Goal: Contribute content: Contribute content

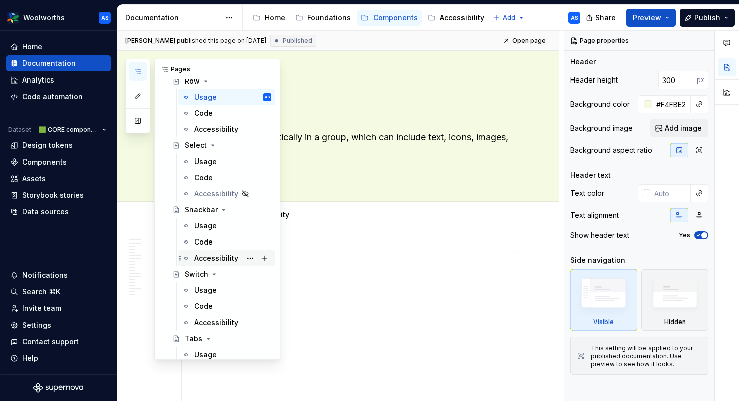
scroll to position [1281, 0]
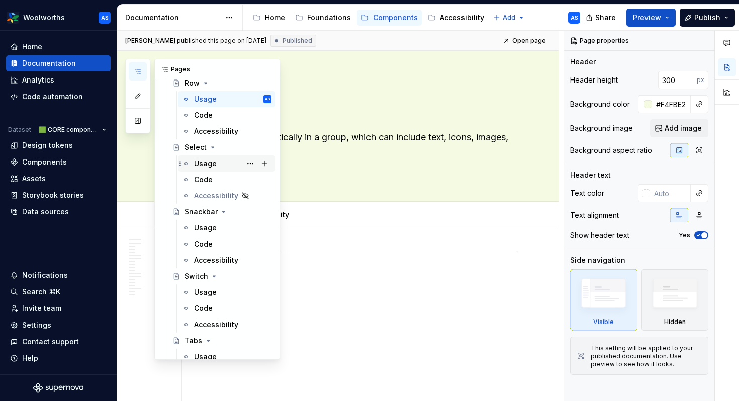
click at [210, 163] on div "Usage" at bounding box center [205, 163] width 23 height 10
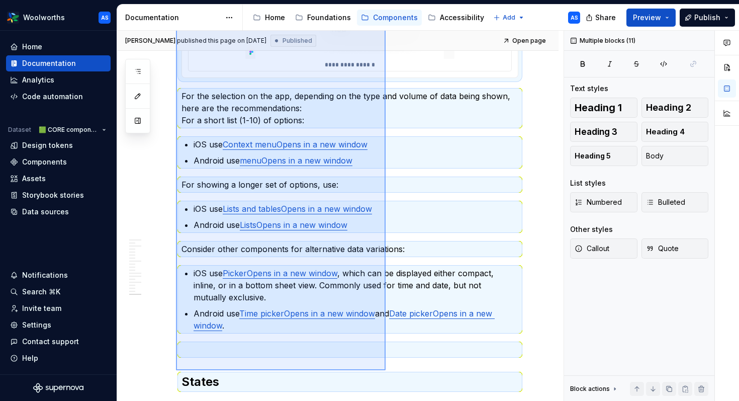
scroll to position [3009, 0]
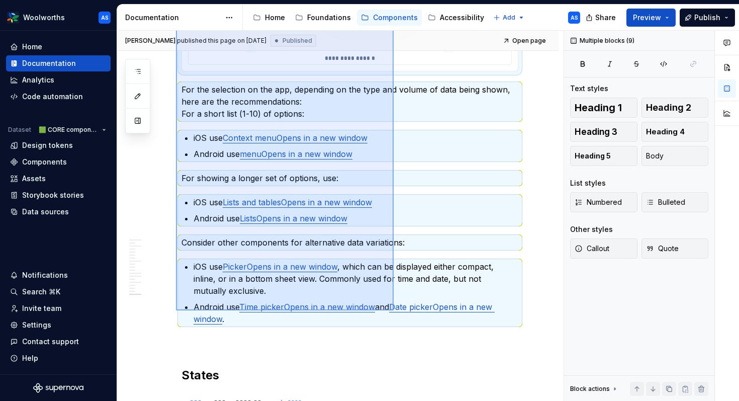
drag, startPoint x: 176, startPoint y: 77, endPoint x: 393, endPoint y: 311, distance: 318.7
click at [393, 311] on div "**********" at bounding box center [340, 216] width 446 height 370
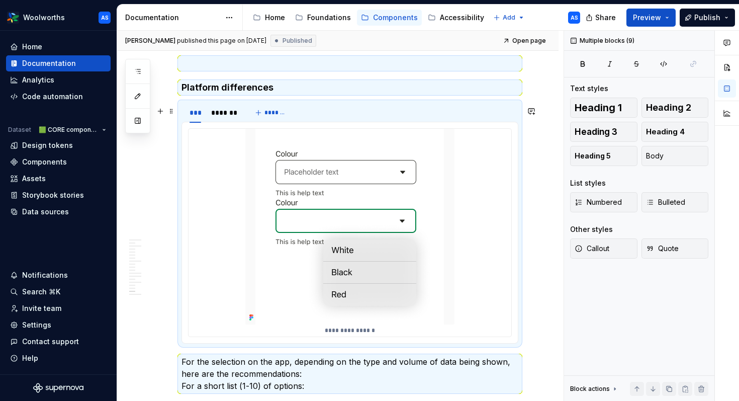
scroll to position [2732, 0]
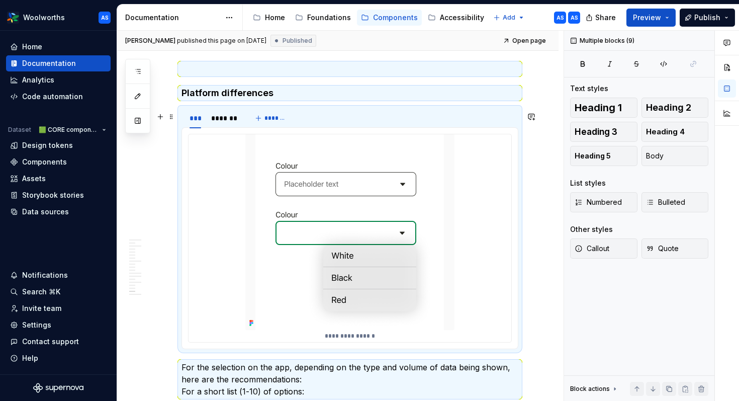
click at [287, 134] on div "**********" at bounding box center [350, 238] width 324 height 209
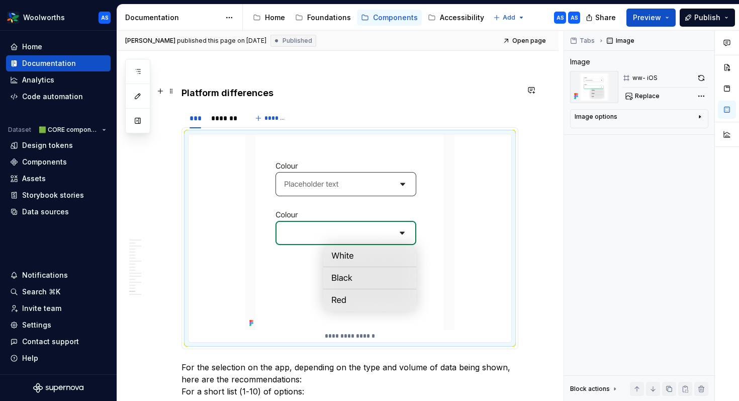
scroll to position [2685, 0]
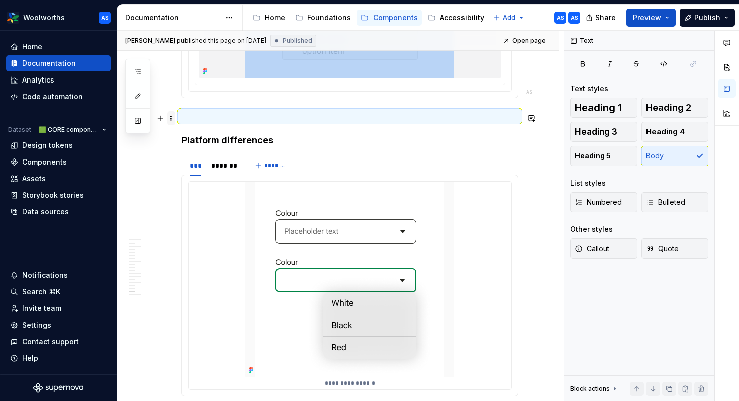
click at [171, 119] on span at bounding box center [171, 118] width 8 height 14
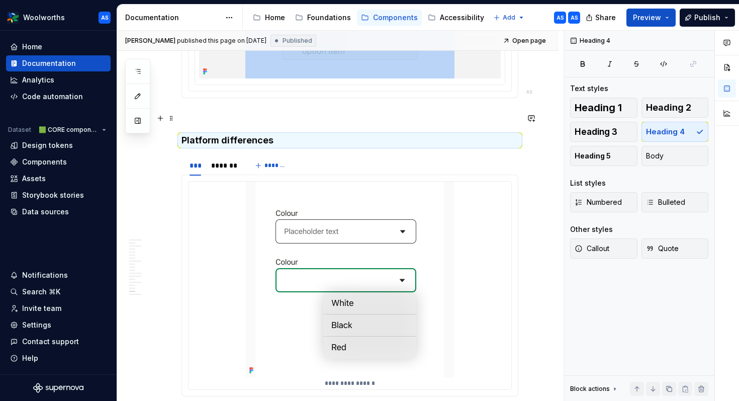
click at [263, 134] on h4 "Platform differences" at bounding box center [349, 140] width 337 height 12
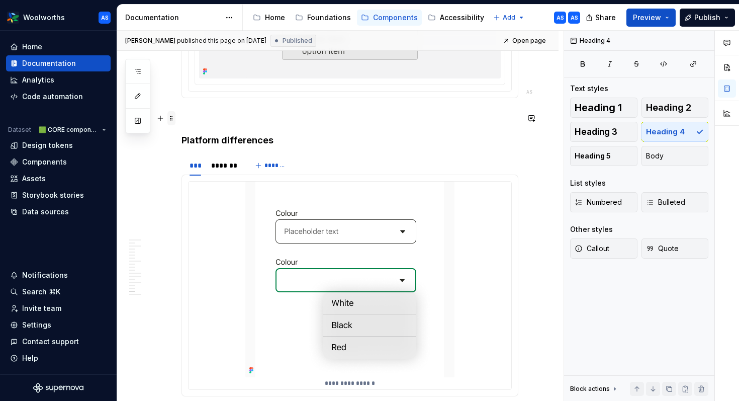
click at [170, 118] on span at bounding box center [171, 118] width 8 height 14
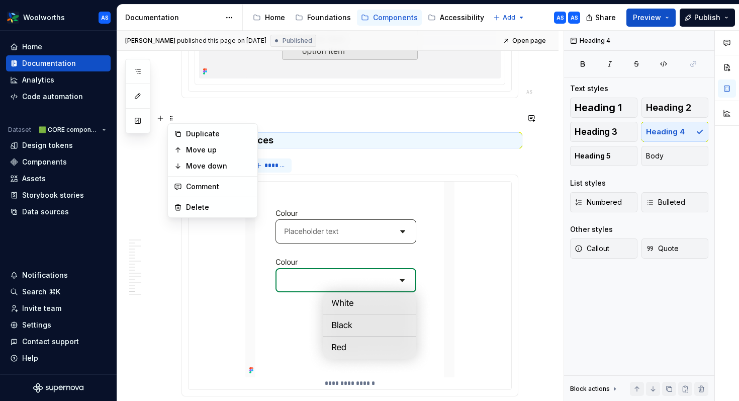
click at [284, 158] on button "*******" at bounding box center [272, 165] width 40 height 14
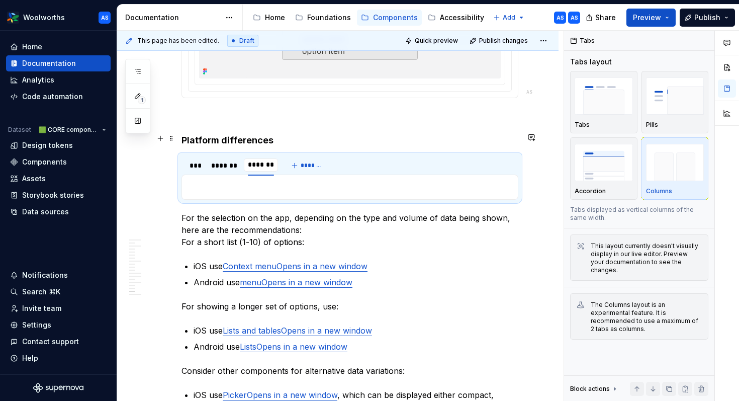
click at [297, 134] on h4 "Platform differences" at bounding box center [349, 140] width 337 height 12
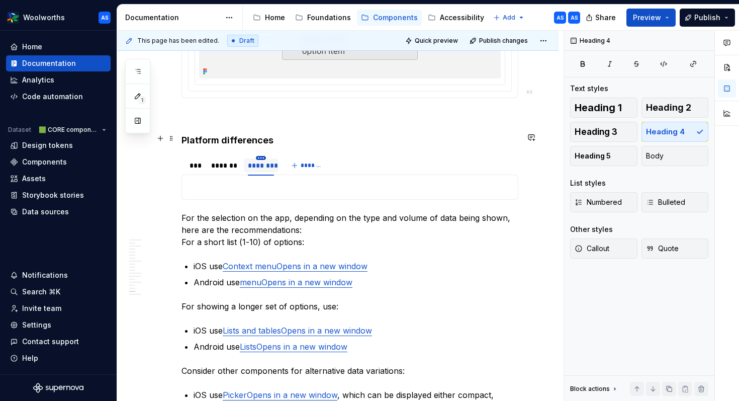
click at [261, 136] on html "Woolworths AS Home Documentation Analytics Code automation Dataset 🟩 CORE compo…" at bounding box center [369, 200] width 739 height 401
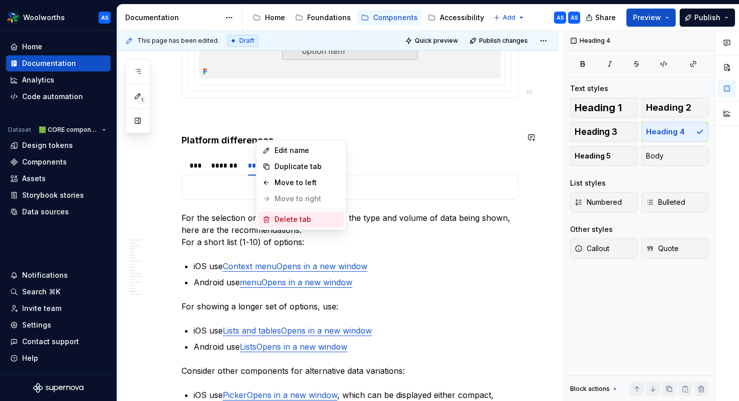
click at [288, 218] on div "Delete tab" at bounding box center [306, 219] width 65 height 10
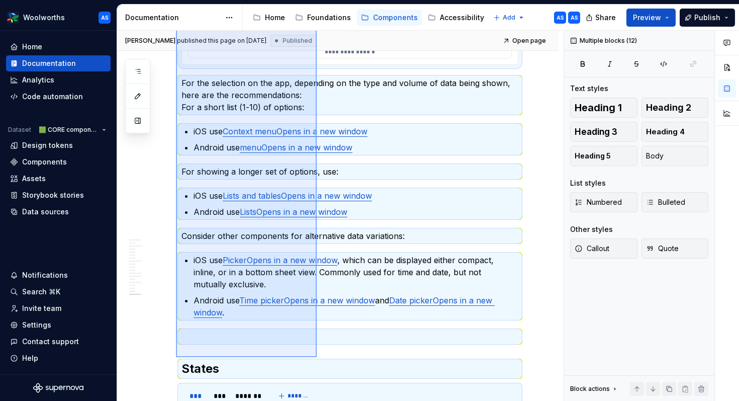
scroll to position [3026, 0]
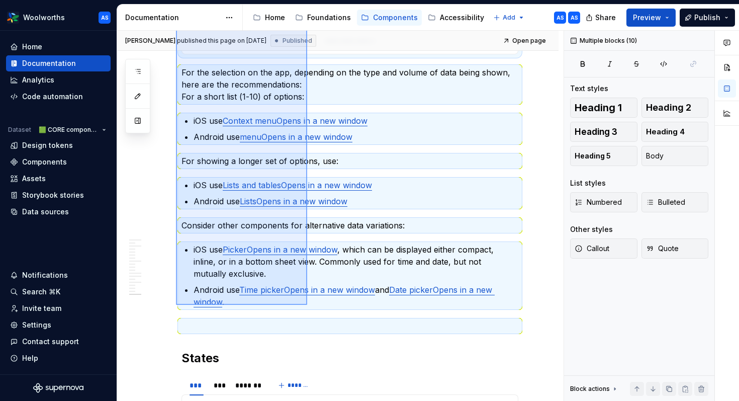
drag, startPoint x: 176, startPoint y: 90, endPoint x: 308, endPoint y: 303, distance: 250.4
click at [308, 304] on div "**********" at bounding box center [340, 216] width 446 height 370
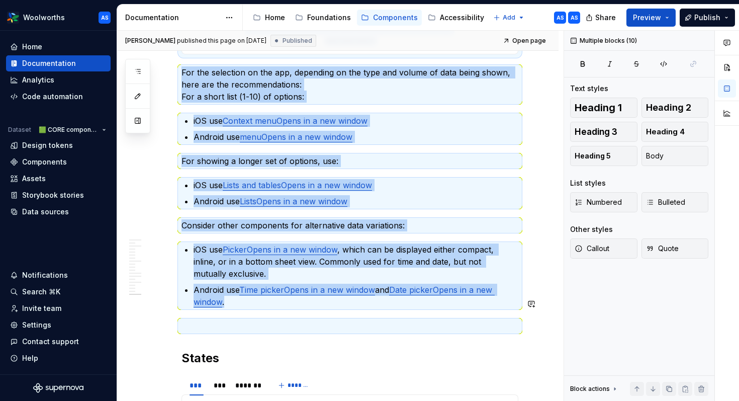
copy div "**********"
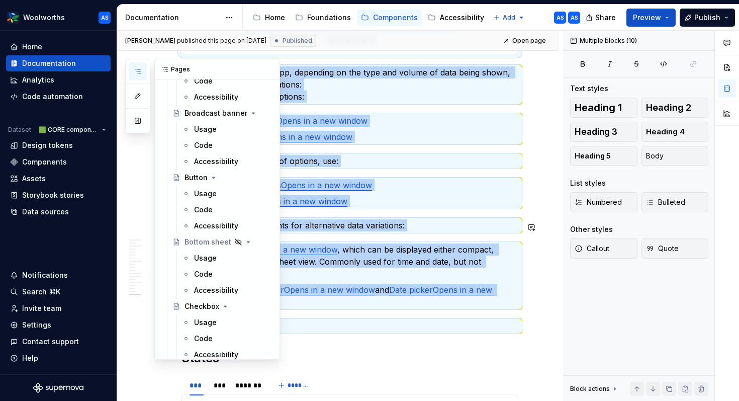
scroll to position [473, 0]
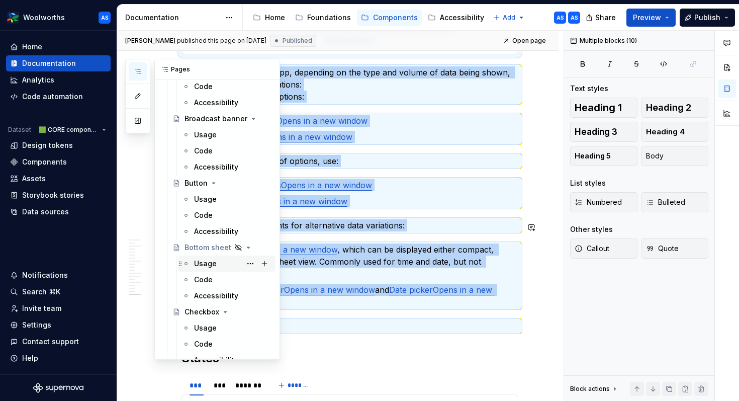
click at [207, 261] on div "Usage" at bounding box center [205, 263] width 23 height 10
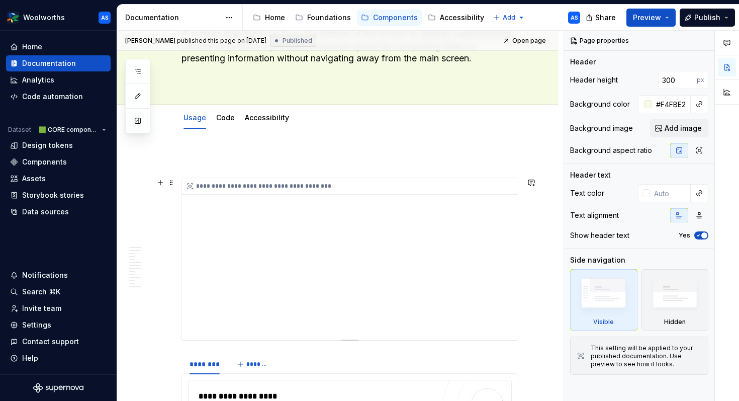
scroll to position [91, 0]
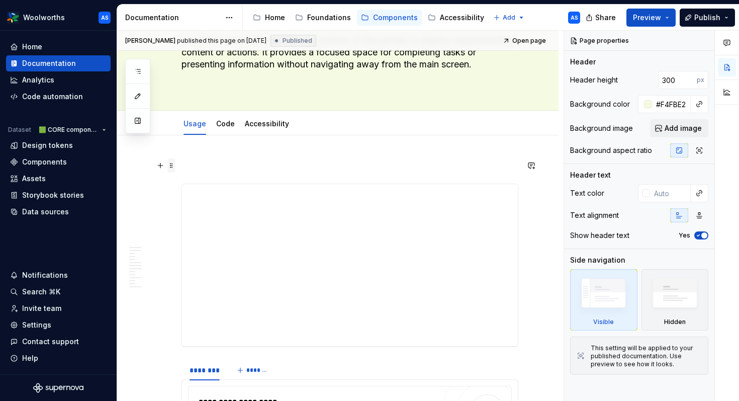
click at [172, 166] on span at bounding box center [171, 165] width 8 height 14
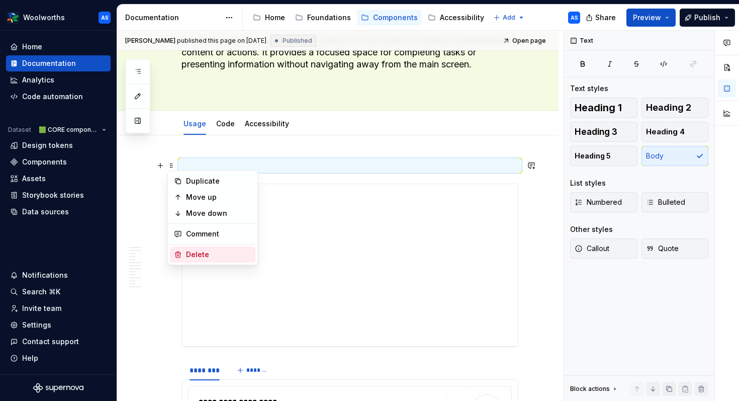
click at [195, 254] on div "Delete" at bounding box center [218, 254] width 65 height 10
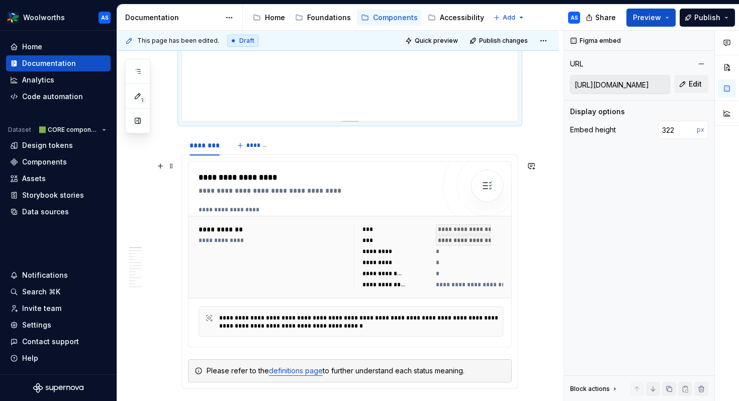
scroll to position [384, 0]
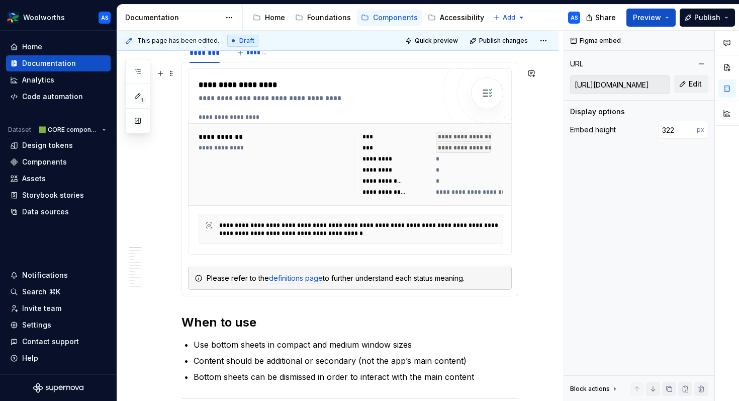
click at [381, 97] on div "**********" at bounding box center [319, 98] width 241 height 10
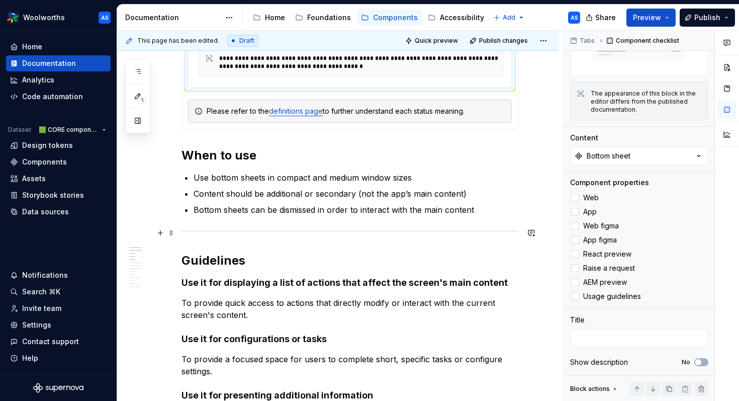
scroll to position [551, 0]
type textarea "*"
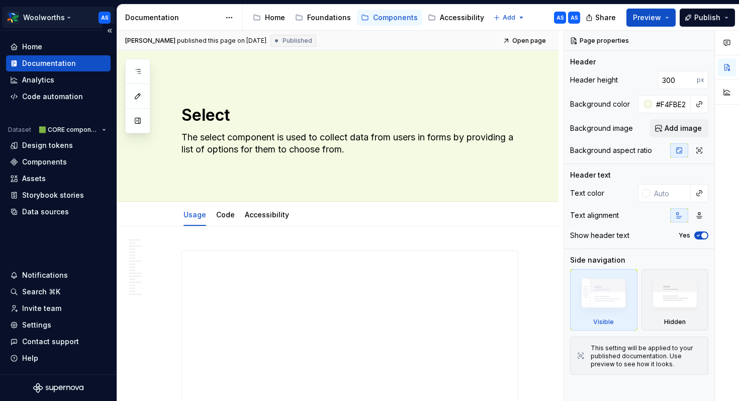
click at [65, 13] on html "Woolworths AS Home Documentation Analytics Code automation Dataset 🟩 CORE compo…" at bounding box center [369, 200] width 739 height 401
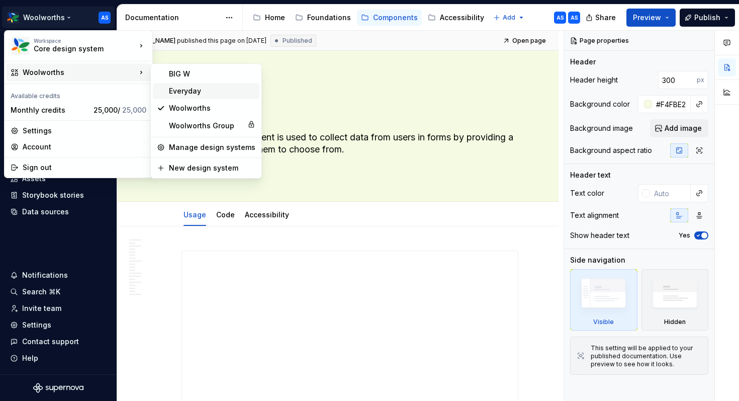
click at [197, 92] on div "Everyday" at bounding box center [212, 91] width 86 height 10
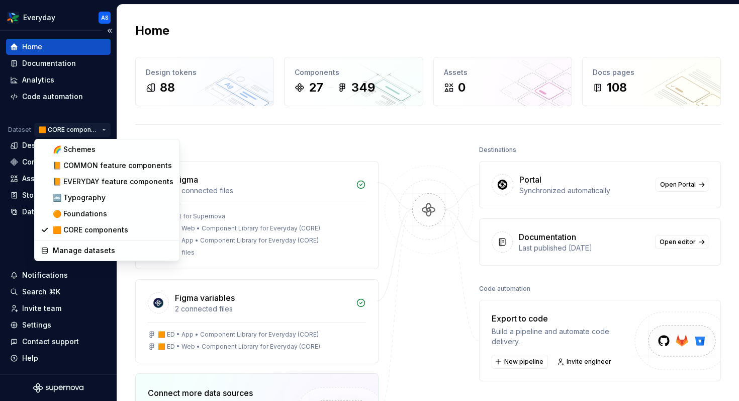
click at [103, 128] on html "Everyday AS Home Documentation Analytics Code automation Dataset 🟧 CORE compone…" at bounding box center [369, 200] width 739 height 401
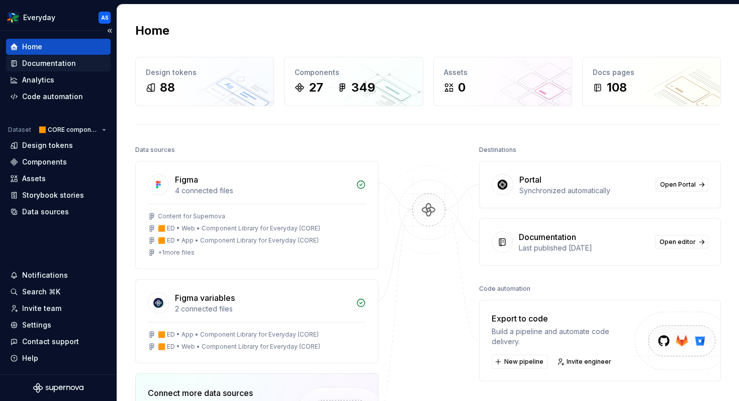
click at [61, 61] on div "Documentation" at bounding box center [49, 63] width 54 height 10
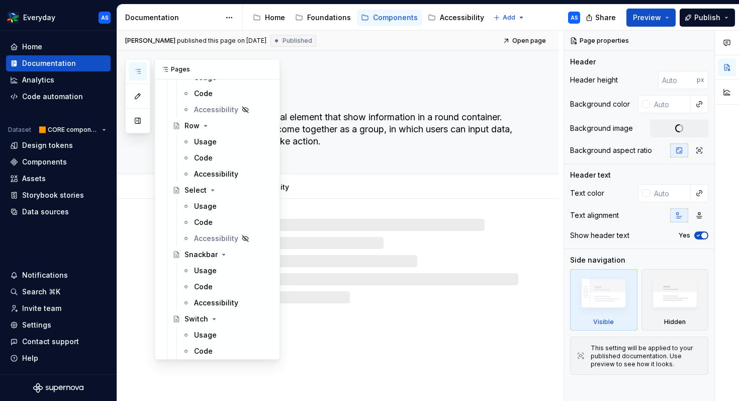
scroll to position [962, 0]
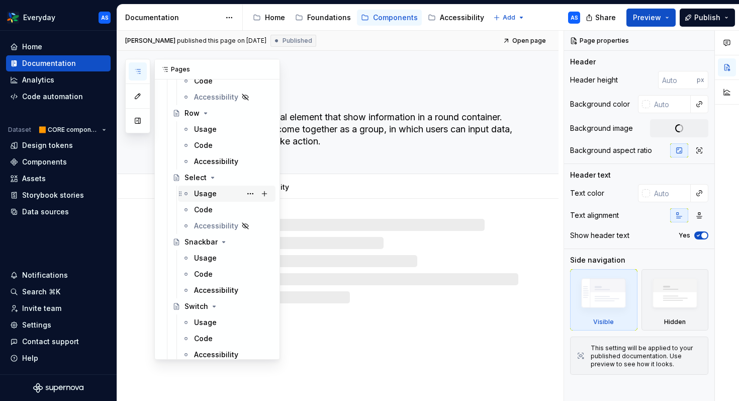
click at [217, 189] on div "Usage" at bounding box center [232, 193] width 77 height 14
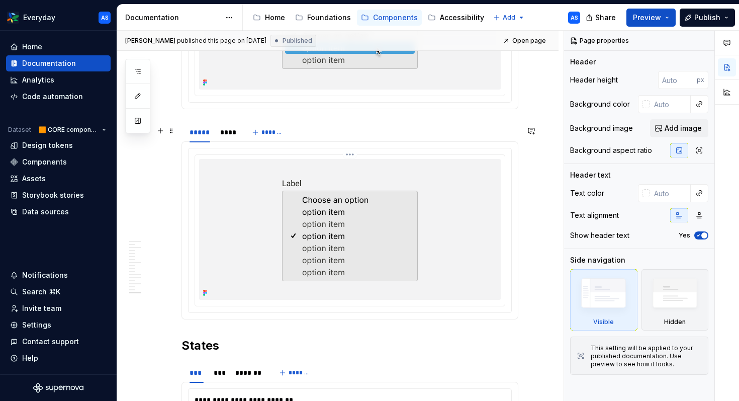
scroll to position [2512, 0]
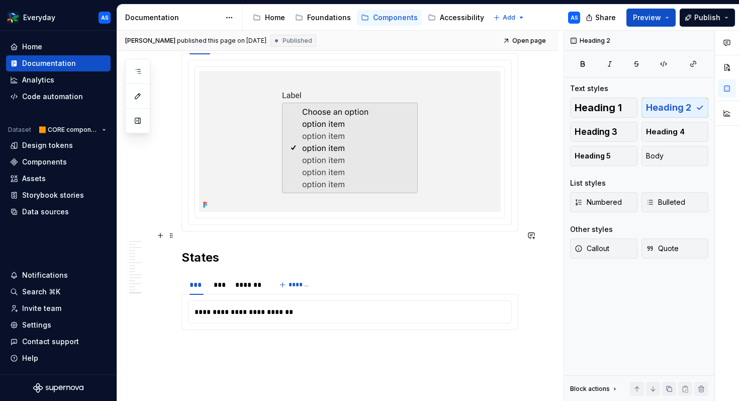
click at [183, 249] on h2 "States" at bounding box center [349, 257] width 337 height 16
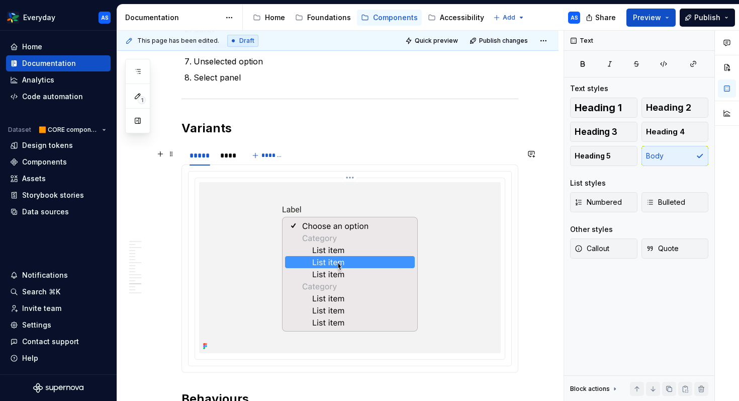
scroll to position [2092, 0]
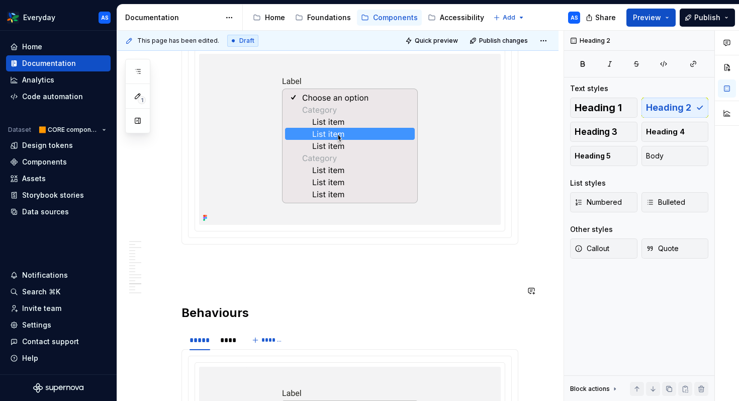
type textarea "*"
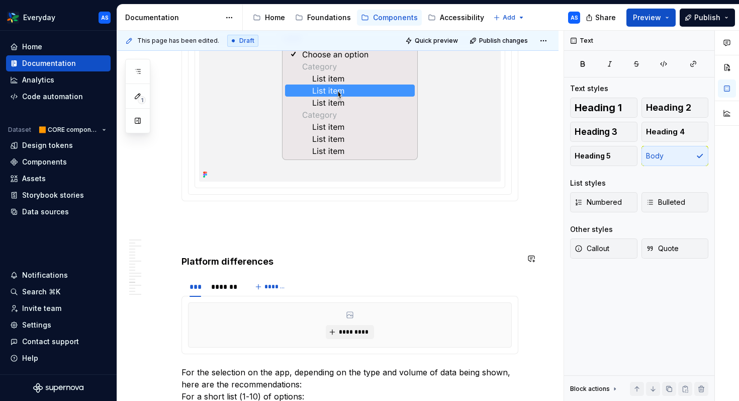
scroll to position [2137, 0]
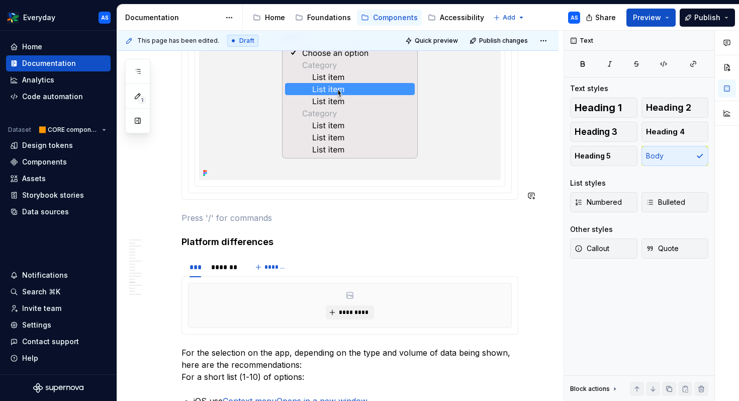
scroll to position [2056, 0]
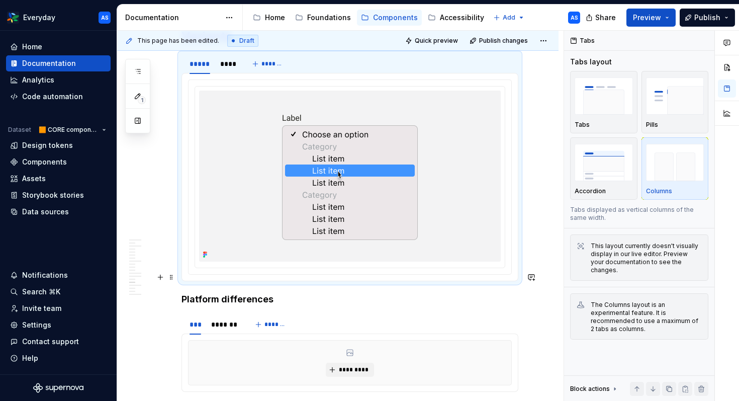
click at [181, 293] on h4 "Platform differences" at bounding box center [349, 299] width 337 height 12
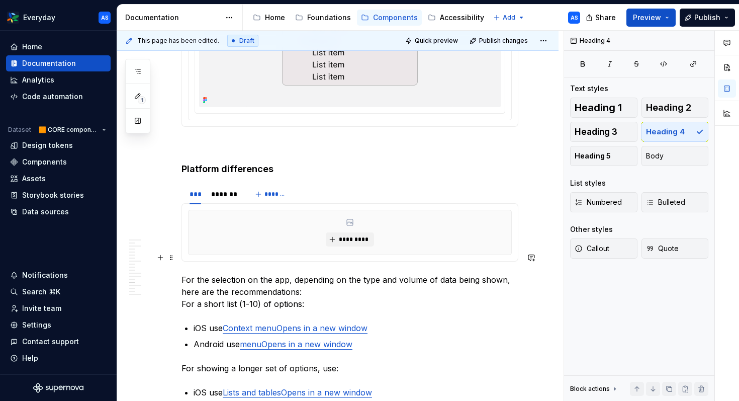
scroll to position [2213, 0]
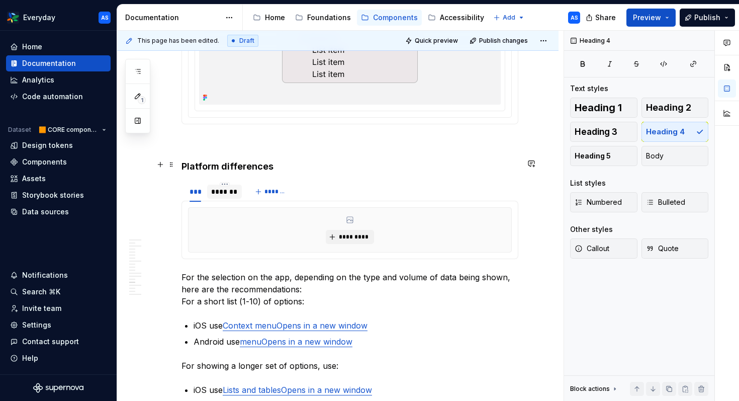
click at [231, 186] on div "*******" at bounding box center [224, 191] width 27 height 10
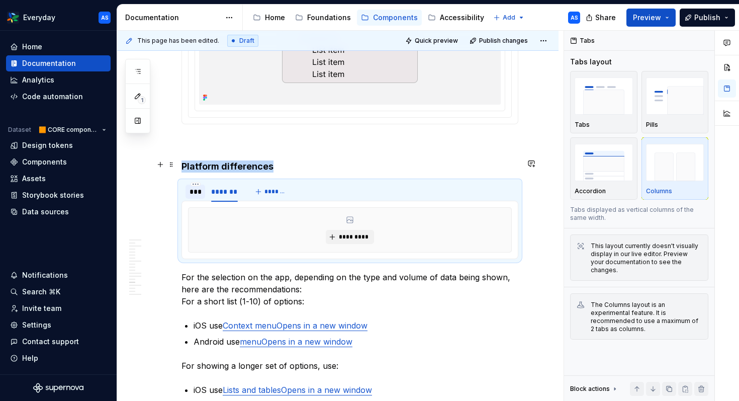
click at [197, 186] on div "***" at bounding box center [195, 191] width 12 height 10
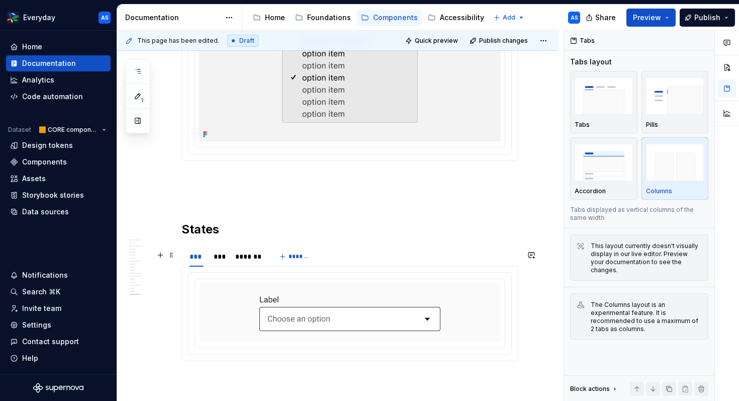
scroll to position [2991, 0]
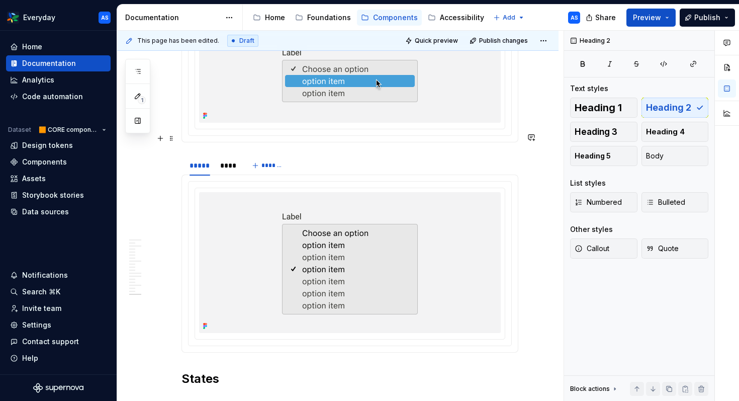
scroll to position [2609, 0]
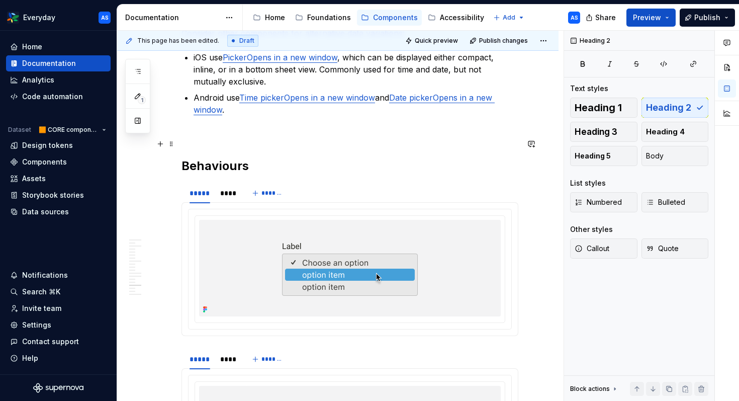
click at [185, 158] on h2 "Behaviours" at bounding box center [349, 166] width 337 height 16
click at [182, 158] on h2 "Behaviours" at bounding box center [349, 166] width 337 height 16
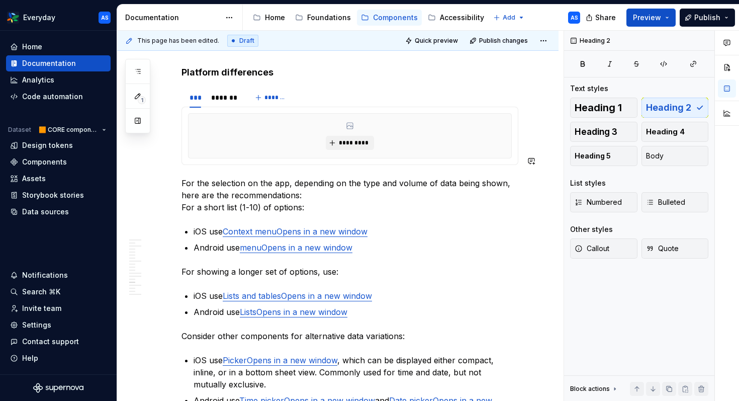
scroll to position [2212, 0]
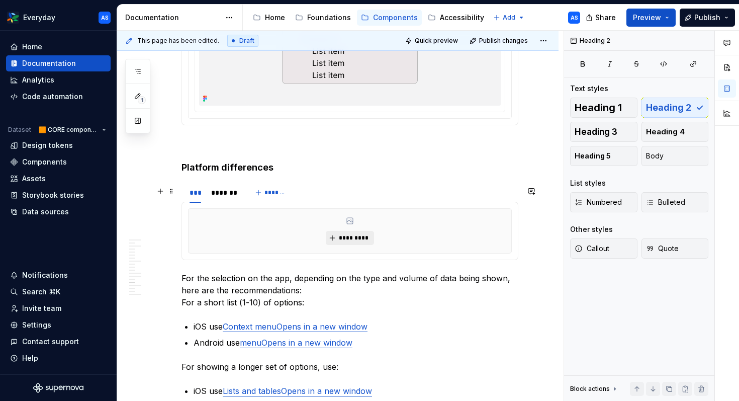
click at [355, 231] on button "*********" at bounding box center [350, 238] width 48 height 14
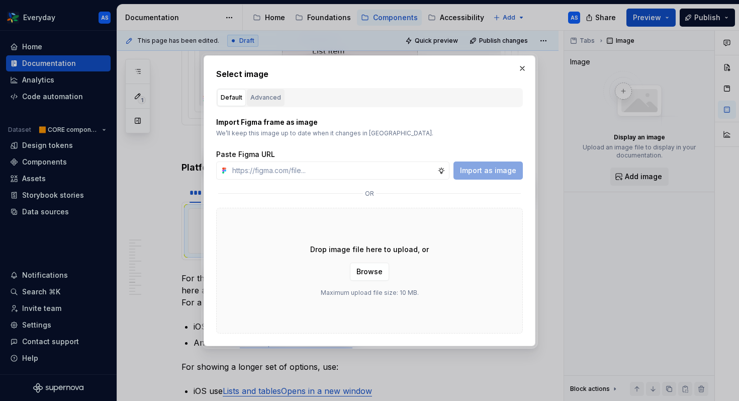
click at [269, 92] on div "Advanced" at bounding box center [265, 97] width 31 height 10
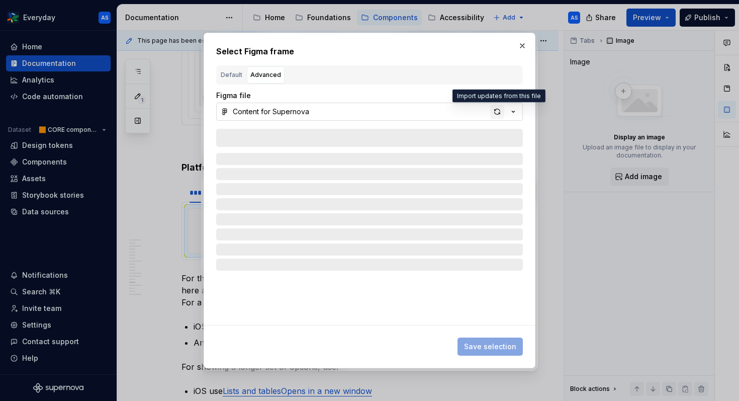
click at [494, 114] on div "button" at bounding box center [497, 112] width 14 height 14
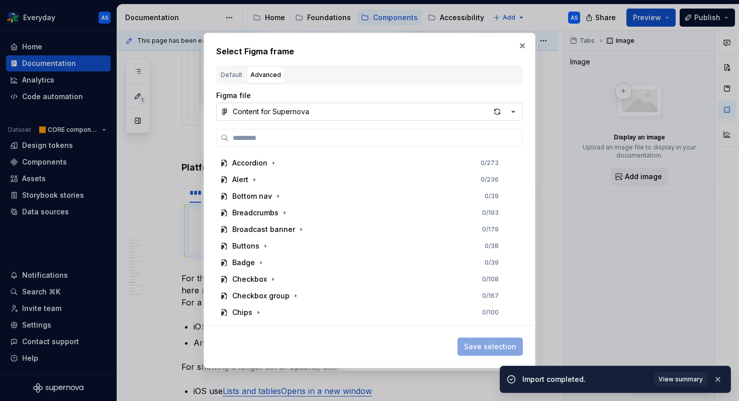
scroll to position [557, 0]
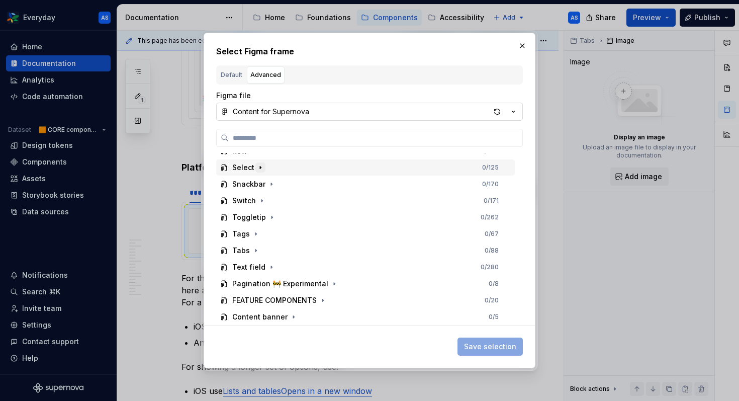
click at [260, 166] on icon "button" at bounding box center [260, 167] width 8 height 8
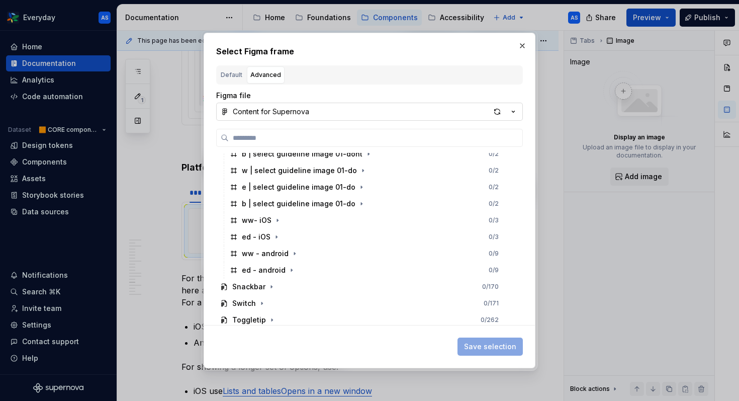
scroll to position [870, 0]
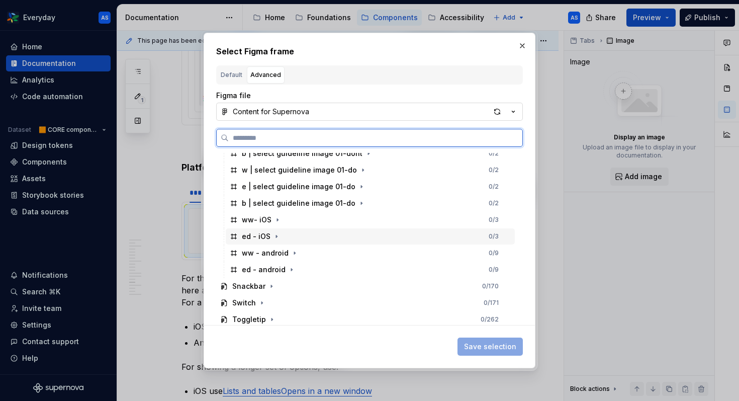
click at [283, 235] on div "ed - iOS 0 / 3" at bounding box center [370, 236] width 289 height 16
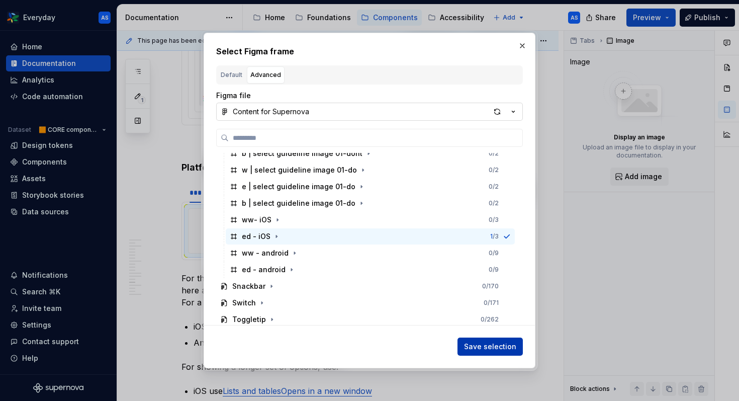
click at [481, 344] on span "Save selection" at bounding box center [490, 346] width 52 height 10
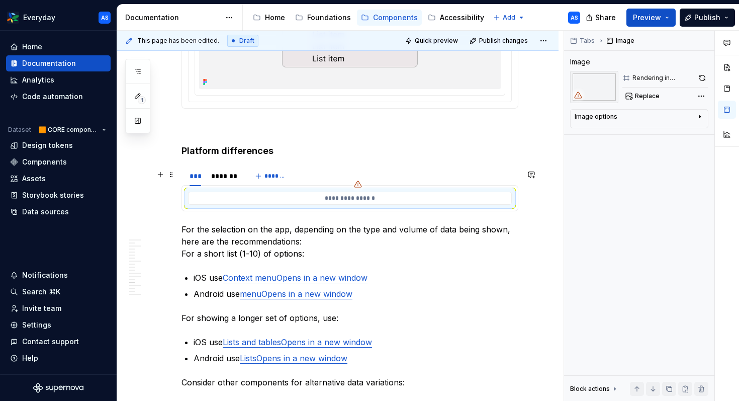
scroll to position [2227, 0]
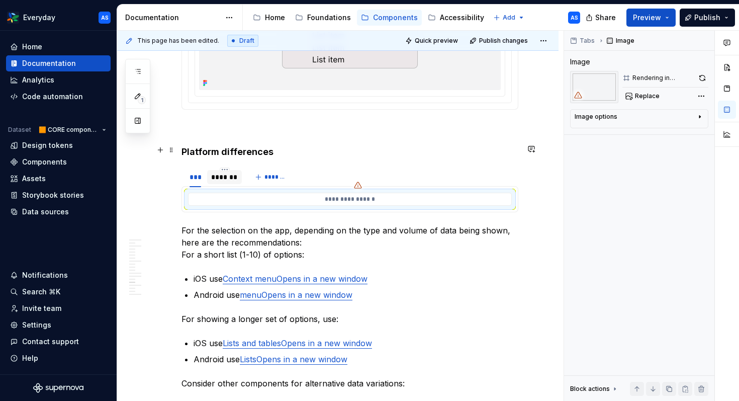
click at [229, 172] on div "*******" at bounding box center [224, 177] width 27 height 10
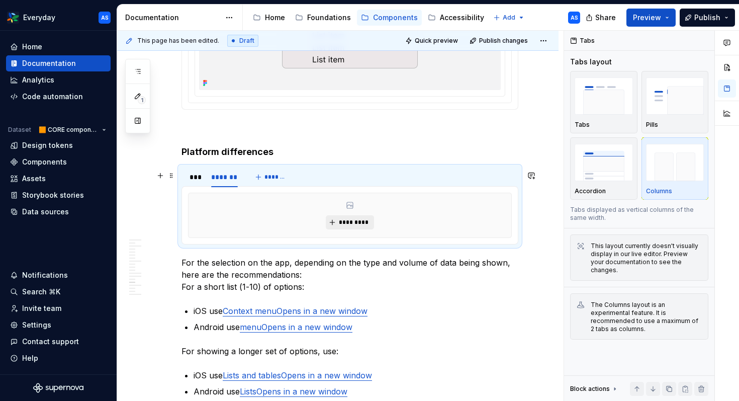
click at [360, 218] on span "*********" at bounding box center [353, 222] width 31 height 8
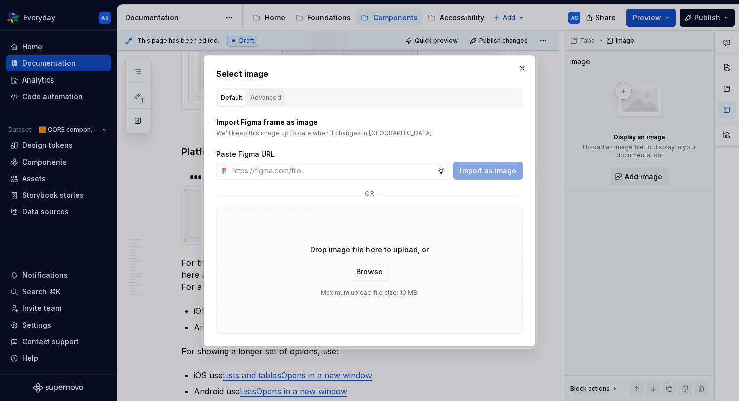
click at [266, 95] on div "Advanced" at bounding box center [265, 97] width 31 height 10
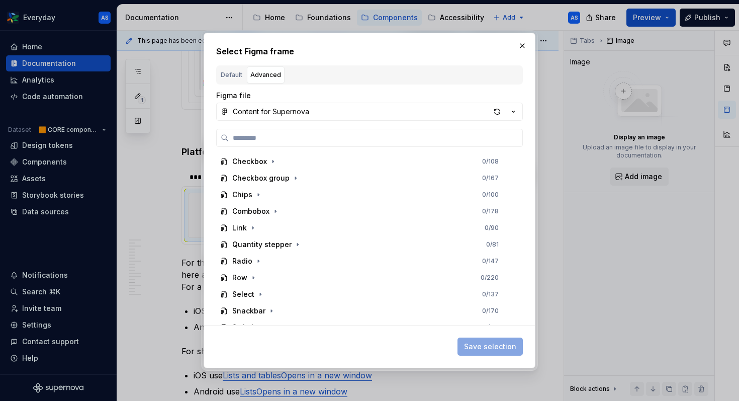
scroll to position [517, 0]
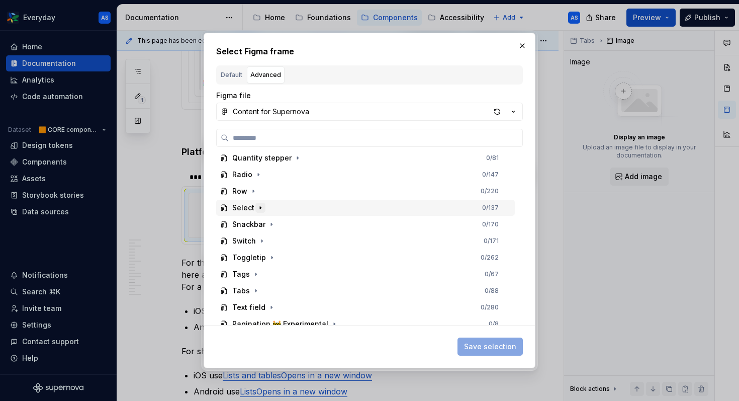
click at [260, 206] on icon "button" at bounding box center [260, 208] width 8 height 8
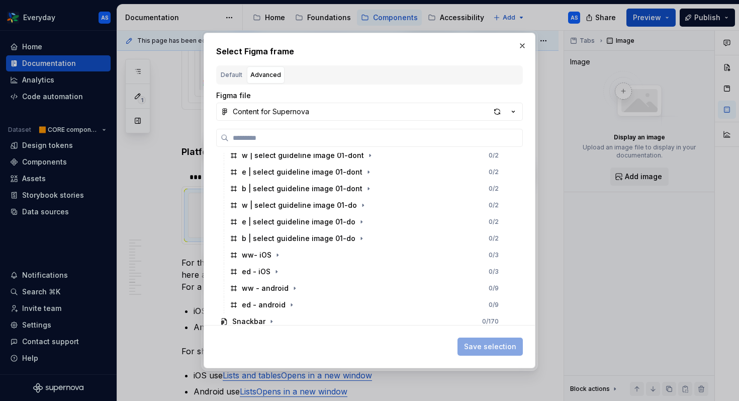
scroll to position [840, 0]
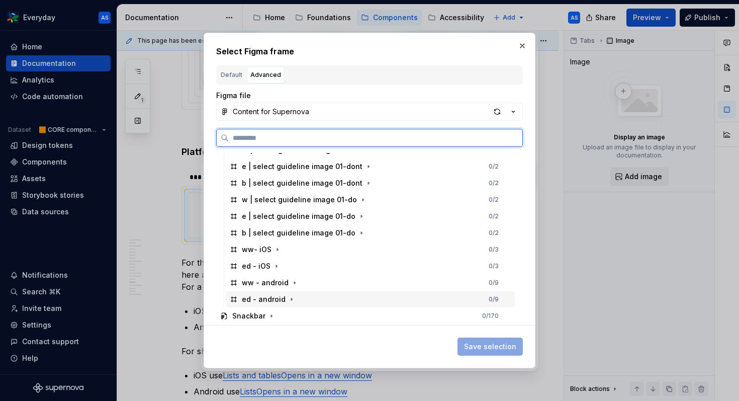
click at [301, 301] on div "ed - android 0 / 9" at bounding box center [370, 299] width 289 height 16
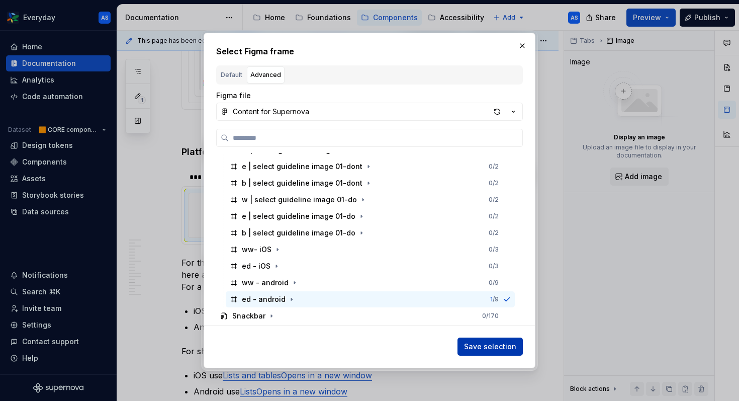
click at [496, 345] on span "Save selection" at bounding box center [490, 346] width 52 height 10
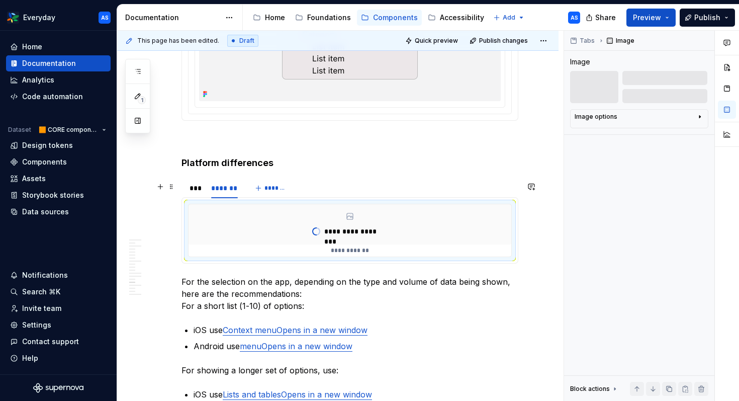
scroll to position [2215, 0]
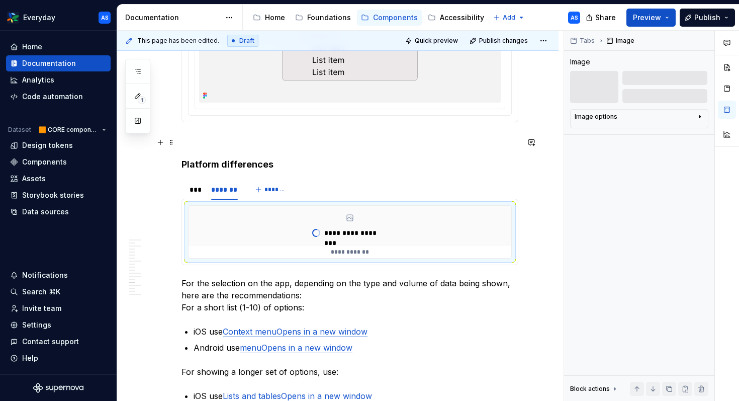
click at [182, 158] on h4 "Platform differences" at bounding box center [349, 164] width 337 height 12
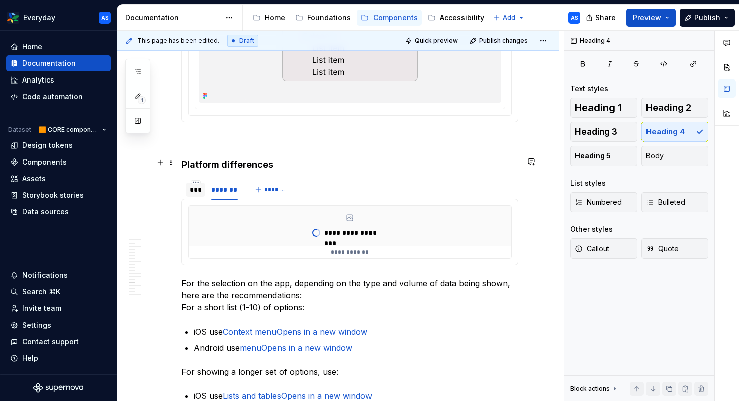
click at [199, 184] on div "***" at bounding box center [195, 189] width 12 height 10
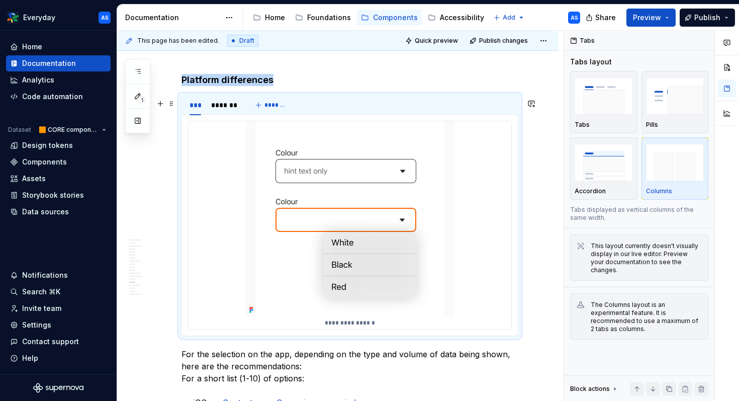
scroll to position [2299, 0]
click at [225, 101] on div "*******" at bounding box center [224, 106] width 27 height 10
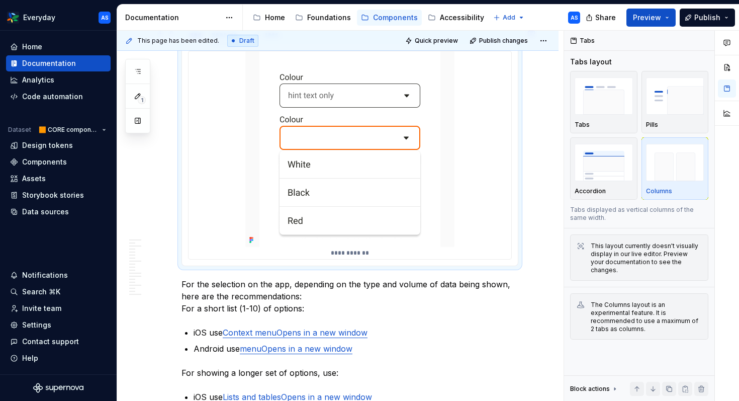
scroll to position [2276, 0]
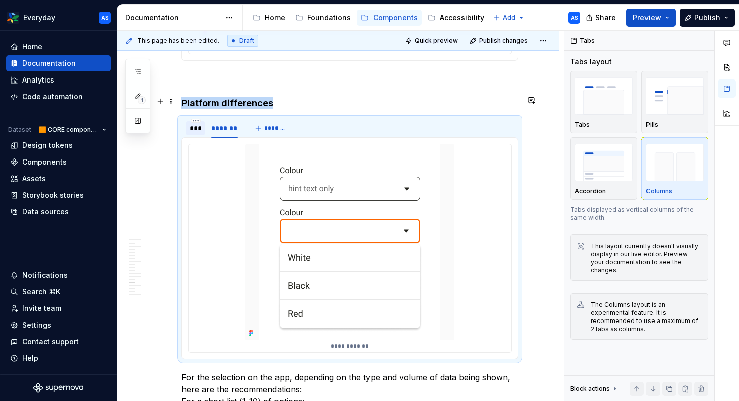
click at [199, 123] on div "***" at bounding box center [195, 128] width 12 height 10
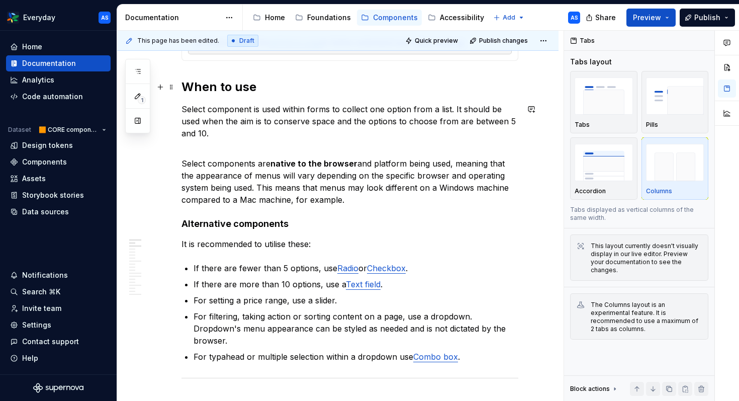
scroll to position [0, 0]
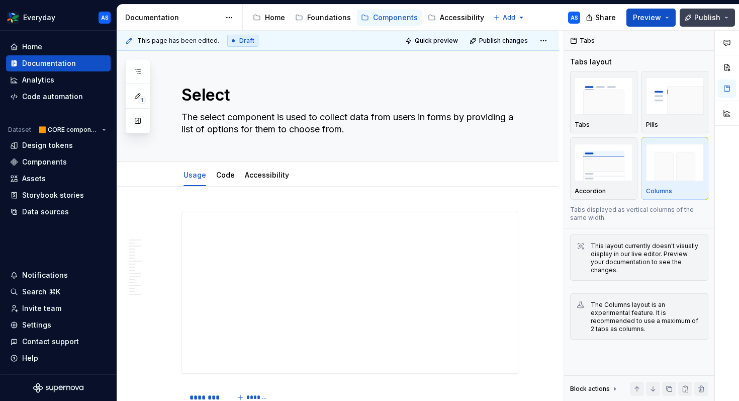
click at [716, 19] on span "Publish" at bounding box center [707, 18] width 26 height 10
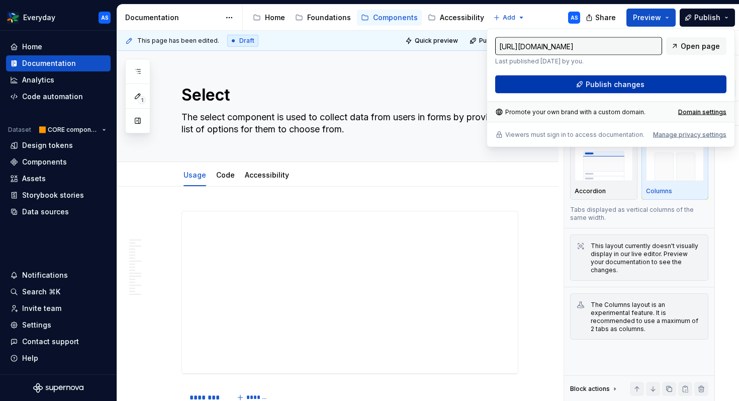
click at [643, 82] on button "Publish changes" at bounding box center [610, 84] width 231 height 18
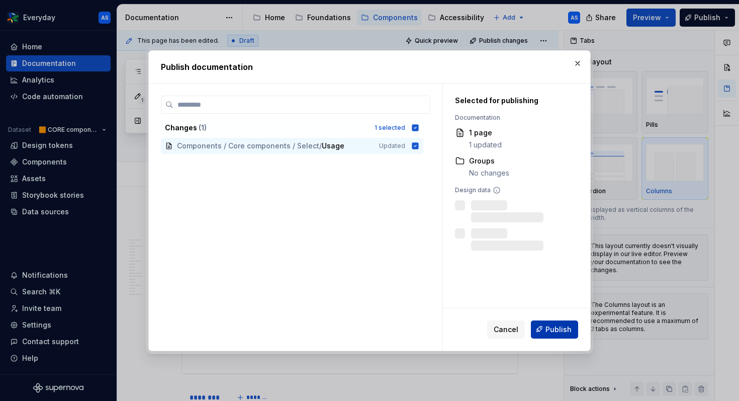
click at [556, 330] on span "Publish" at bounding box center [558, 329] width 26 height 10
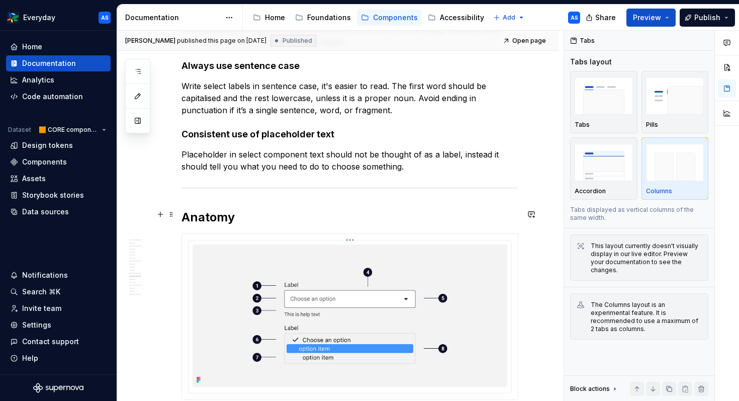
scroll to position [1797, 0]
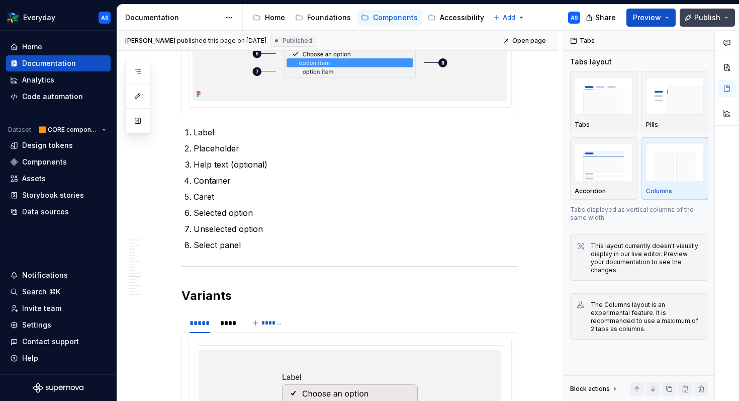
click at [725, 18] on button "Publish" at bounding box center [707, 18] width 55 height 18
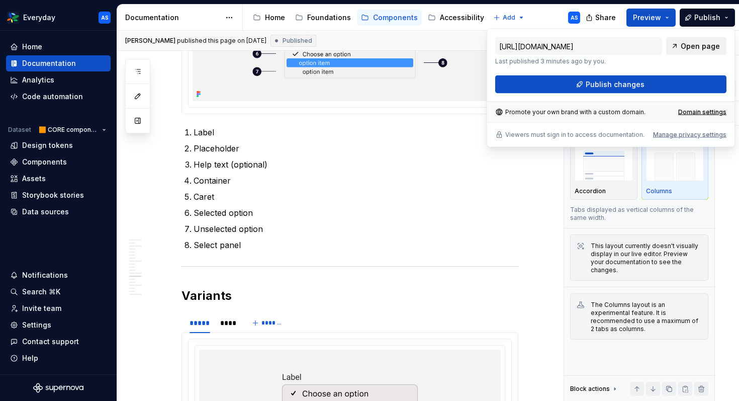
click at [694, 45] on span "Open page" at bounding box center [700, 46] width 39 height 10
click at [417, 164] on ol "Label Placeholder Help text (optional) Container Caret Selected option Unselect…" at bounding box center [356, 188] width 325 height 125
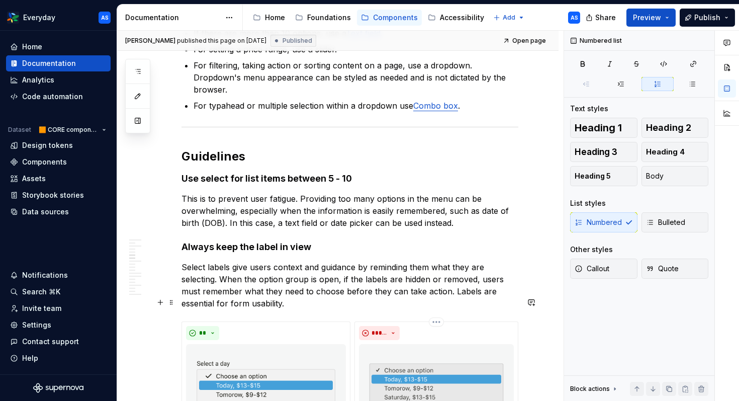
scroll to position [807, 0]
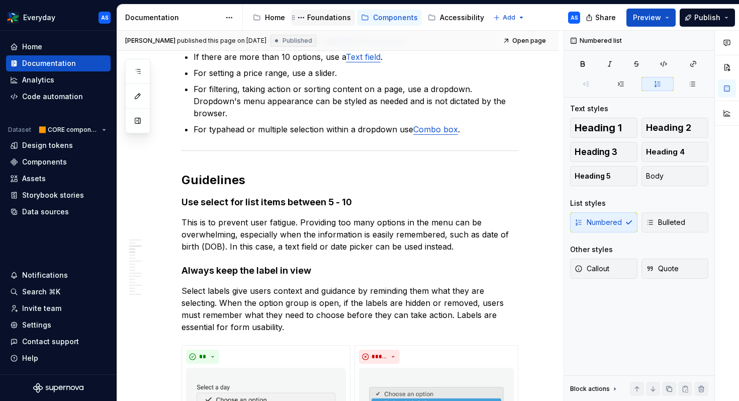
type textarea "*"
